Goal: Task Accomplishment & Management: Manage account settings

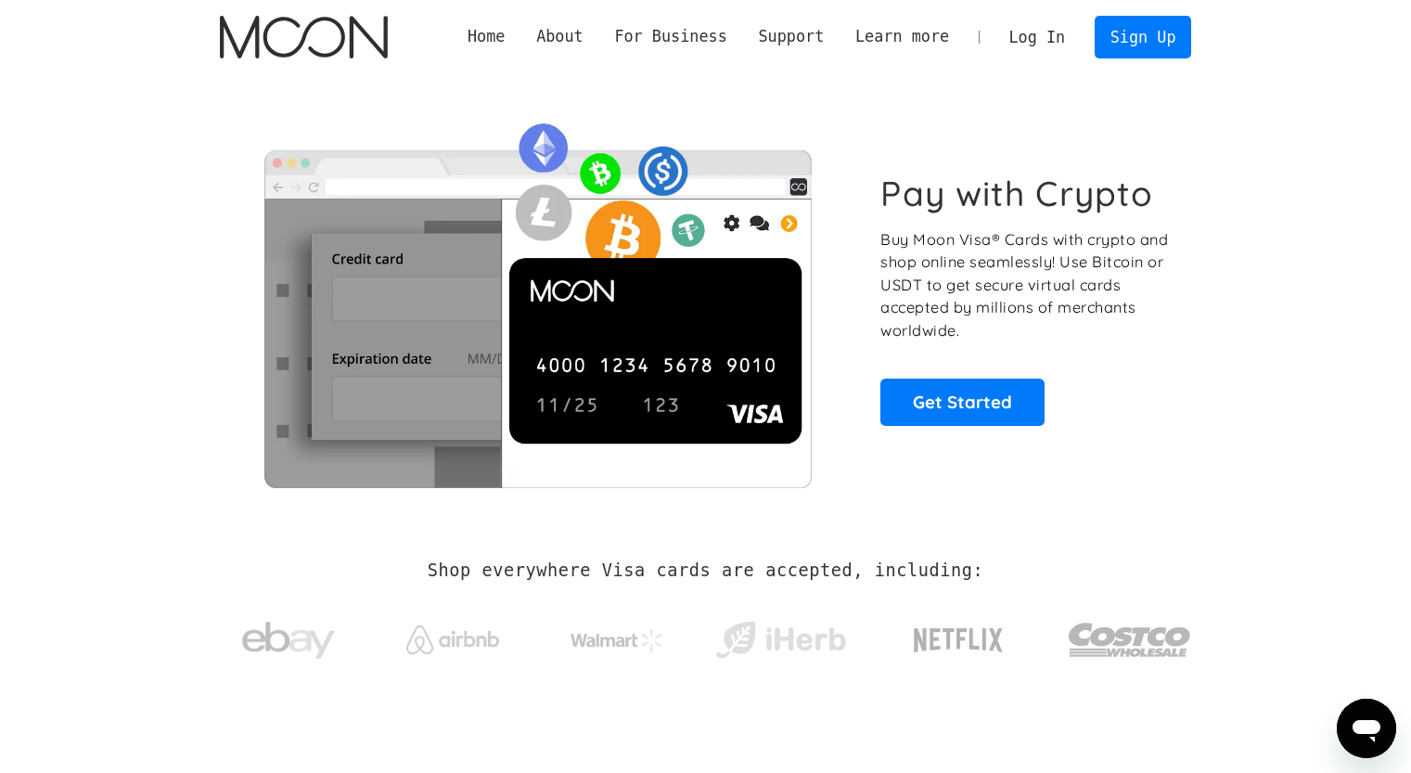
click at [1046, 36] on link "Log In" at bounding box center [1037, 37] width 87 height 41
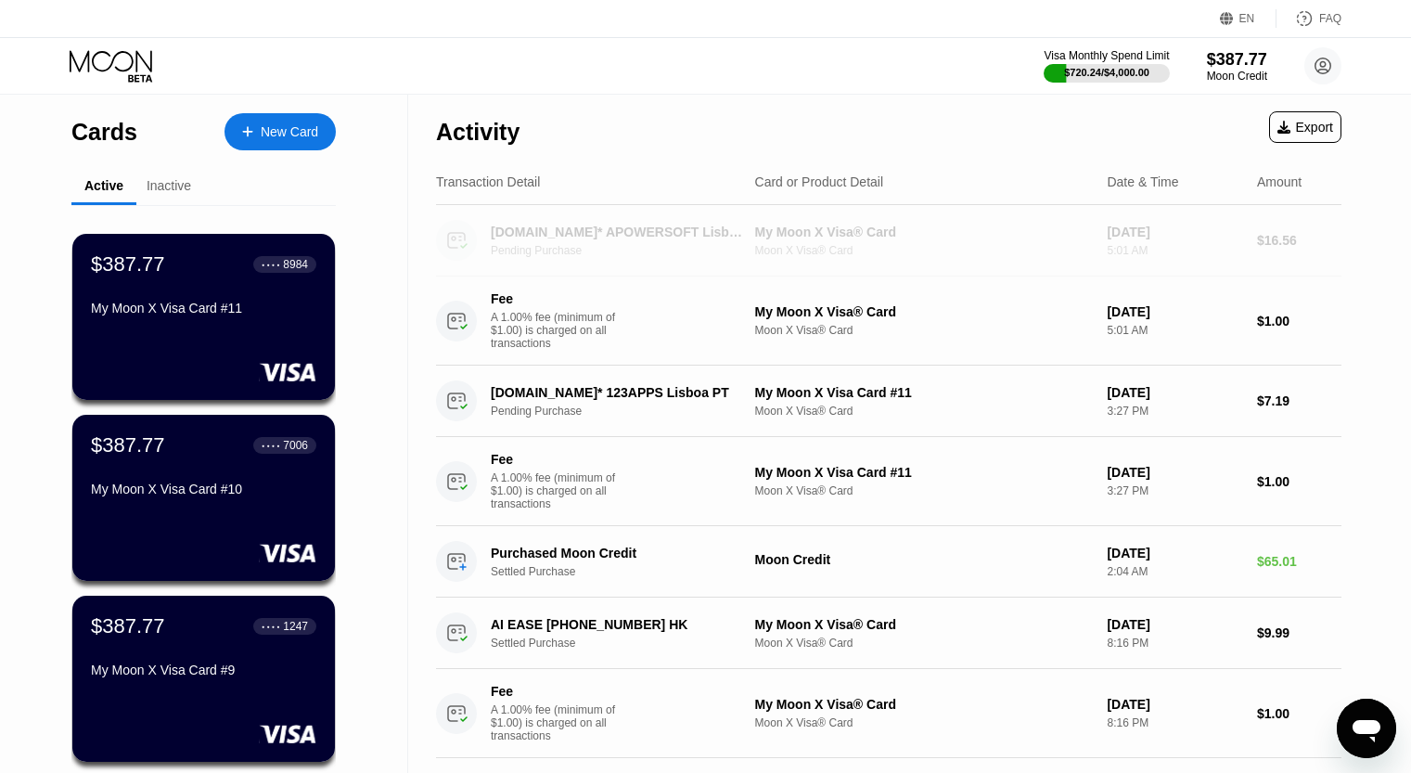
drag, startPoint x: 494, startPoint y: 235, endPoint x: 629, endPoint y: 347, distance: 175.2
click at [666, 341] on div "[DOMAIN_NAME]* APOWERSOFT Lisboa PT Pending Purchase My Moon X Visa® Card Moon …" at bounding box center [888, 285] width 905 height 160
